Goal: Find contact information: Find contact information

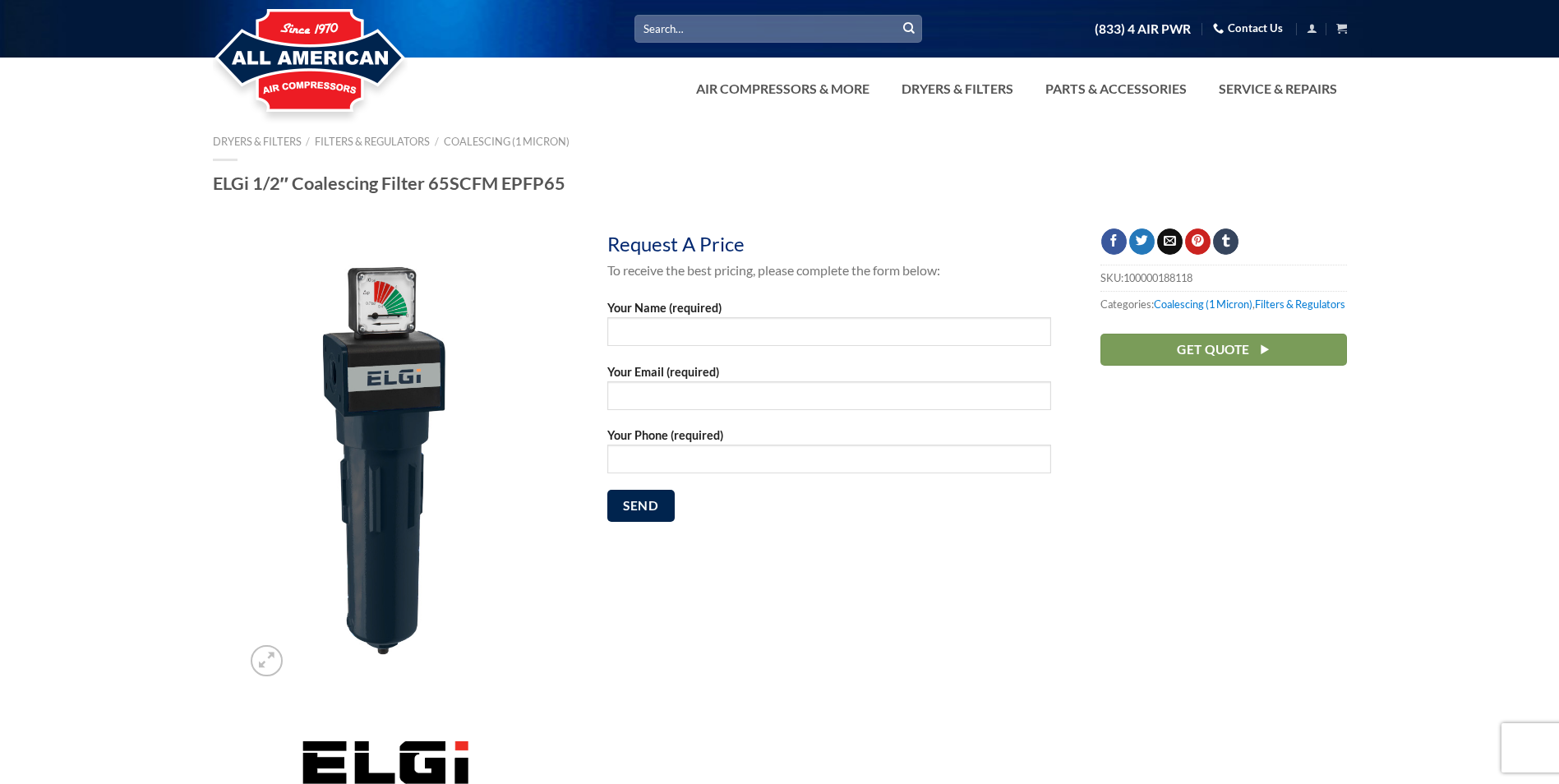
click at [1248, 20] on link "Contact Us" at bounding box center [1248, 28] width 70 height 26
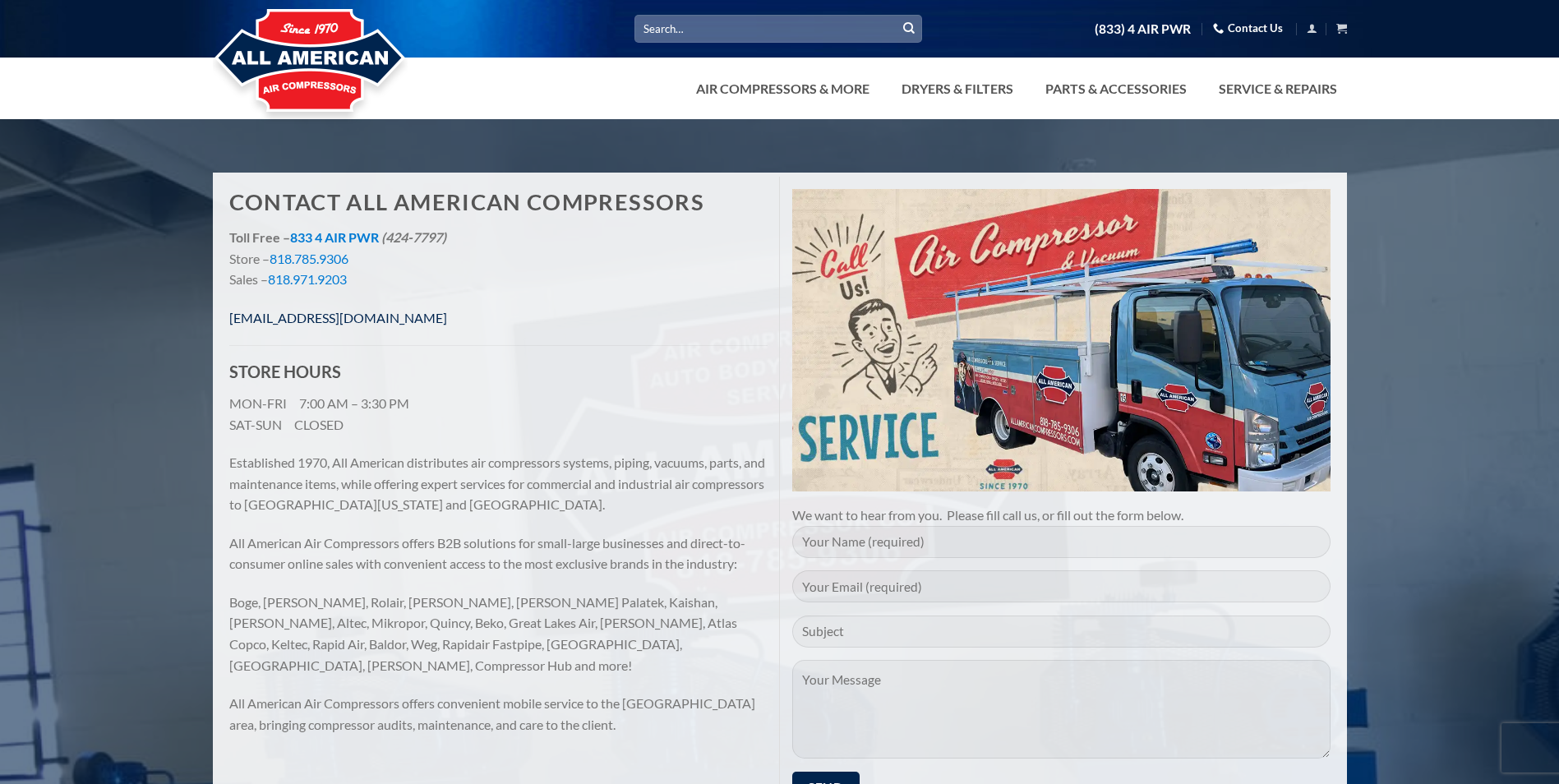
click at [372, 322] on link "[EMAIL_ADDRESS][DOMAIN_NAME]" at bounding box center [338, 317] width 218 height 16
drag, startPoint x: 436, startPoint y: 324, endPoint x: 219, endPoint y: 324, distance: 217.0
click at [219, 324] on div "Contact All American Compressors Toll Free – 833 4 AIR PWR (424-7797) Store – 8…" at bounding box center [498, 471] width 563 height 587
copy link "[EMAIL_ADDRESS][DOMAIN_NAME]"
